Goal: Check status: Check status

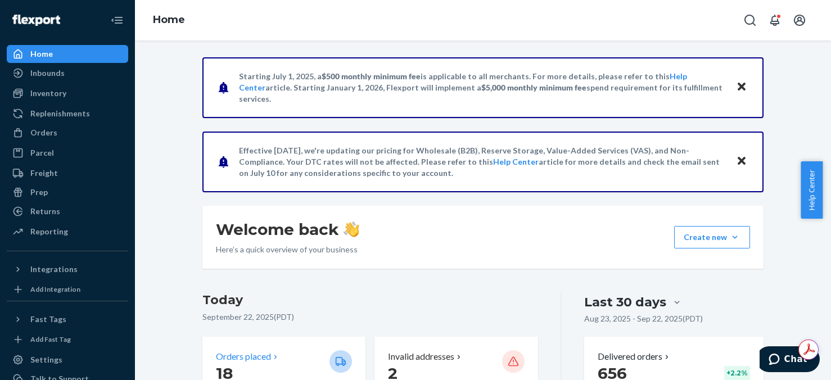
click at [293, 364] on p "18" at bounding box center [268, 373] width 105 height 20
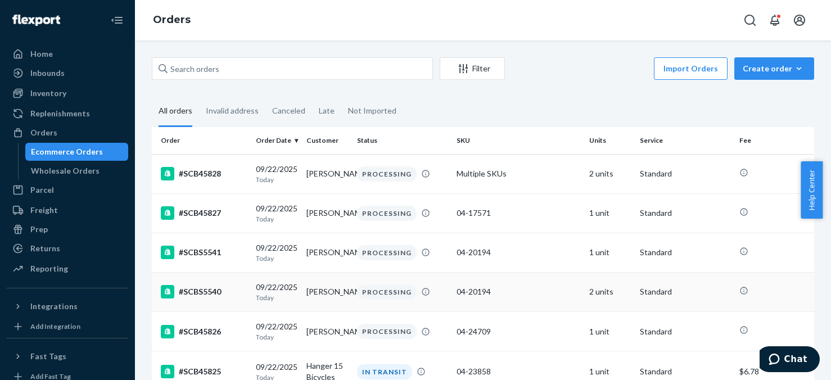
click at [603, 295] on td "2 units" at bounding box center [610, 291] width 51 height 39
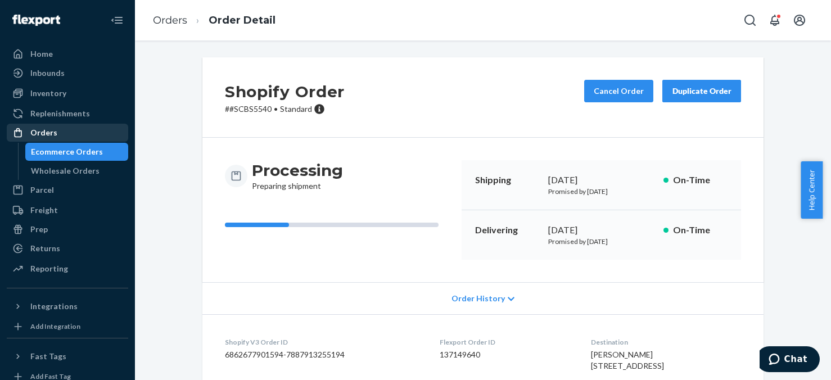
click at [41, 130] on div "Orders" at bounding box center [43, 132] width 27 height 11
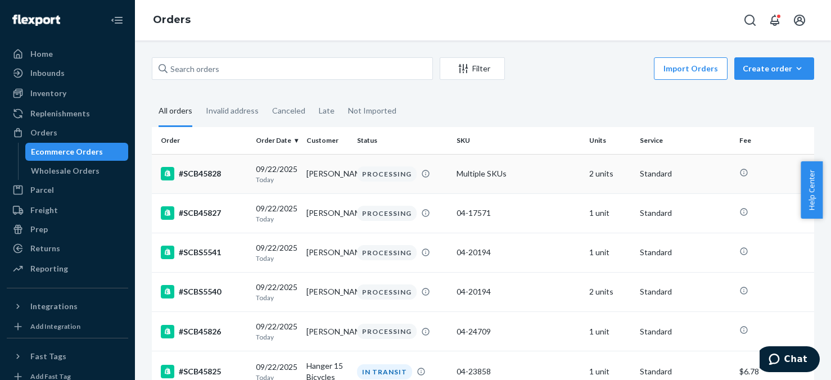
click at [600, 173] on td "2 units" at bounding box center [610, 173] width 51 height 39
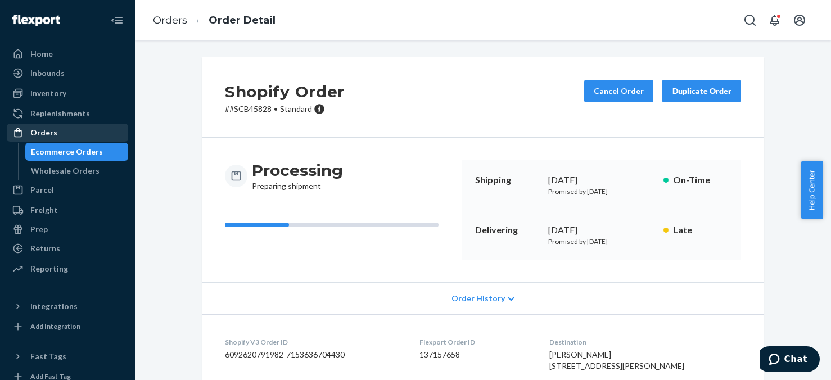
click at [55, 134] on div "Orders" at bounding box center [43, 132] width 27 height 11
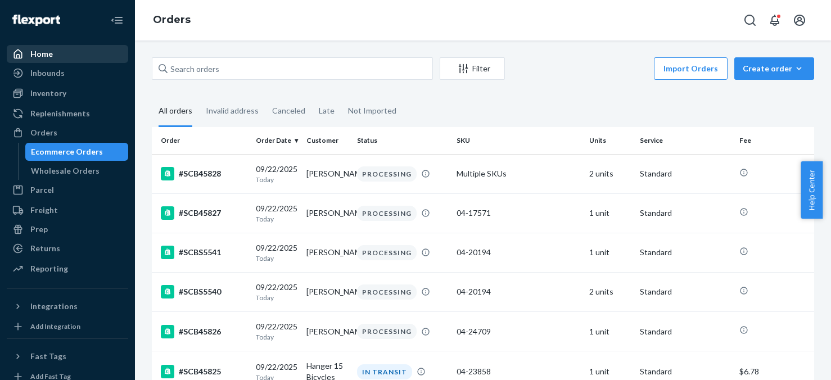
click at [40, 51] on div "Home" at bounding box center [41, 53] width 23 height 11
